Goal: Navigation & Orientation: Go to known website

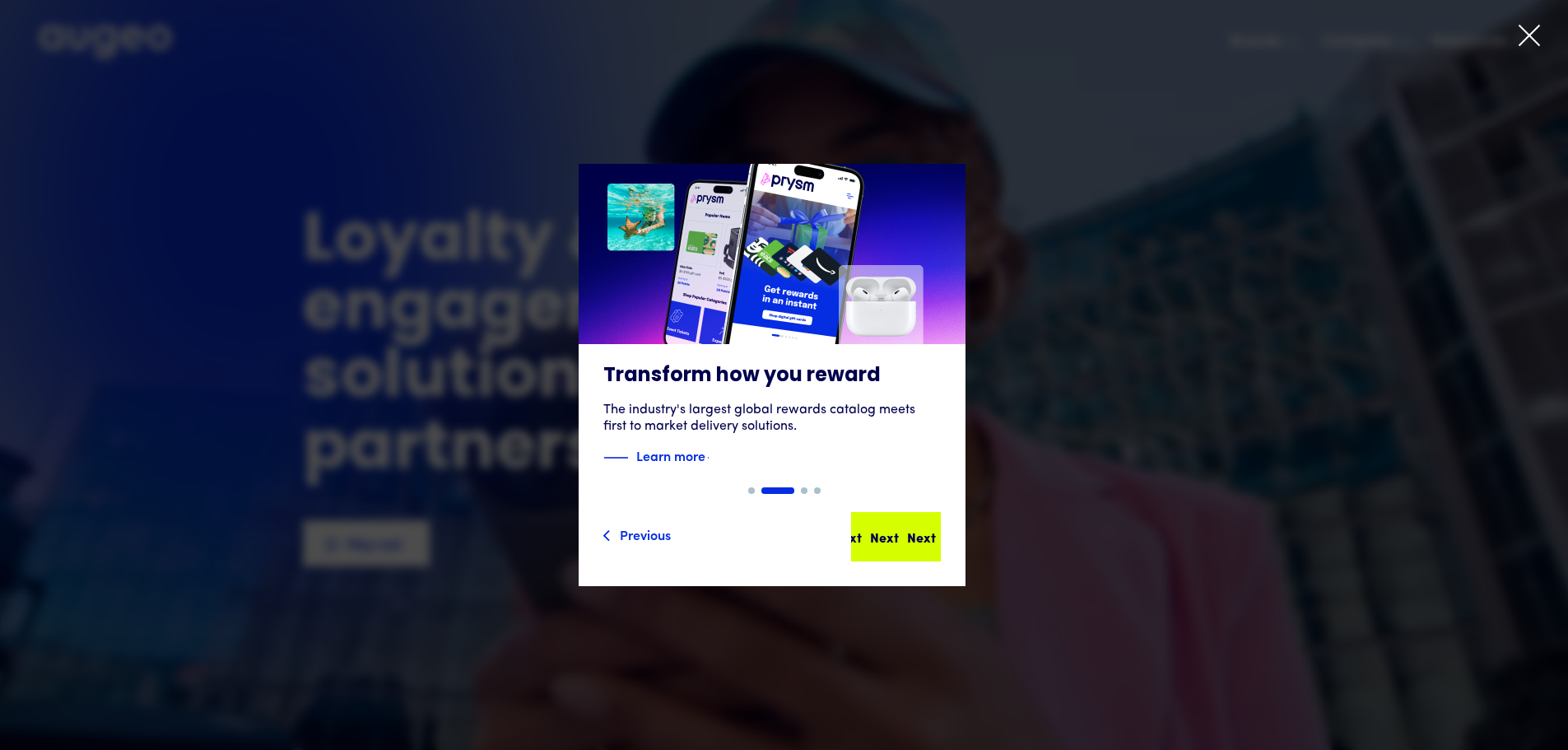
click at [910, 527] on div "Next" at bounding box center [922, 536] width 29 height 19
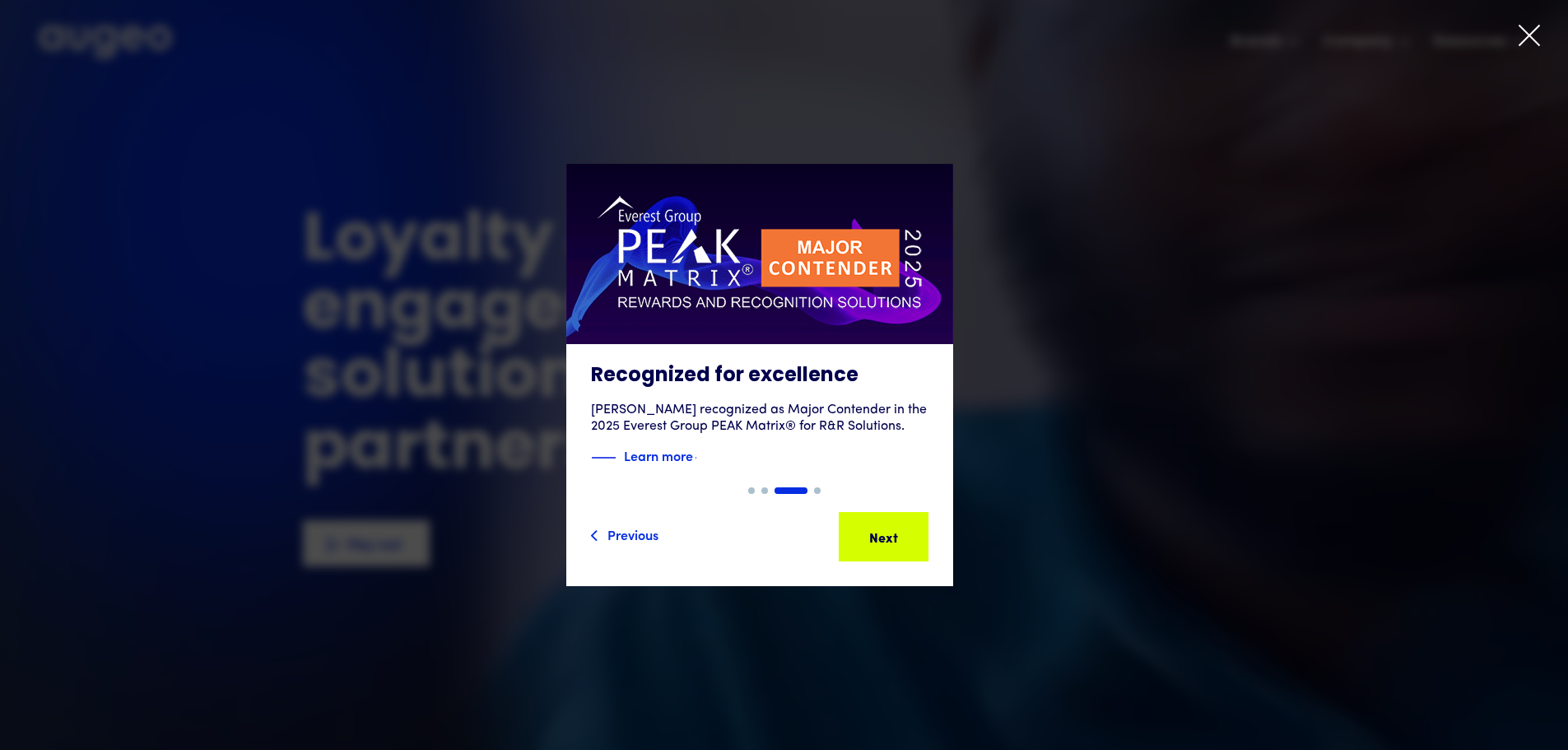
click at [1529, 31] on icon at bounding box center [1529, 35] width 24 height 24
